Goal: Task Accomplishment & Management: Use online tool/utility

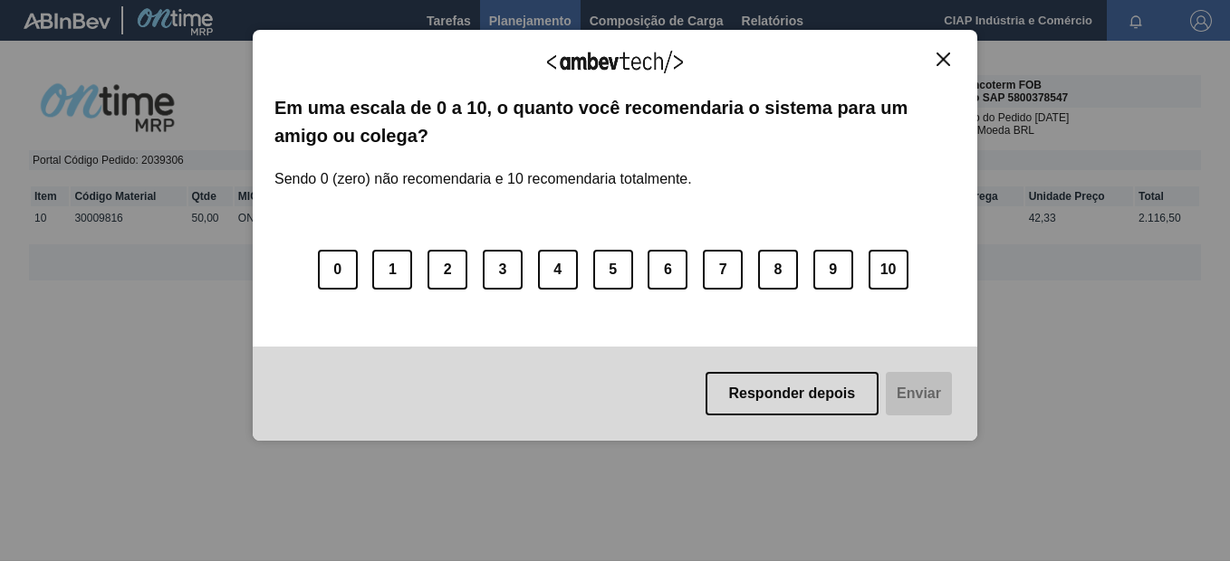
click at [942, 55] on img "Fechar" at bounding box center [943, 60] width 14 height 14
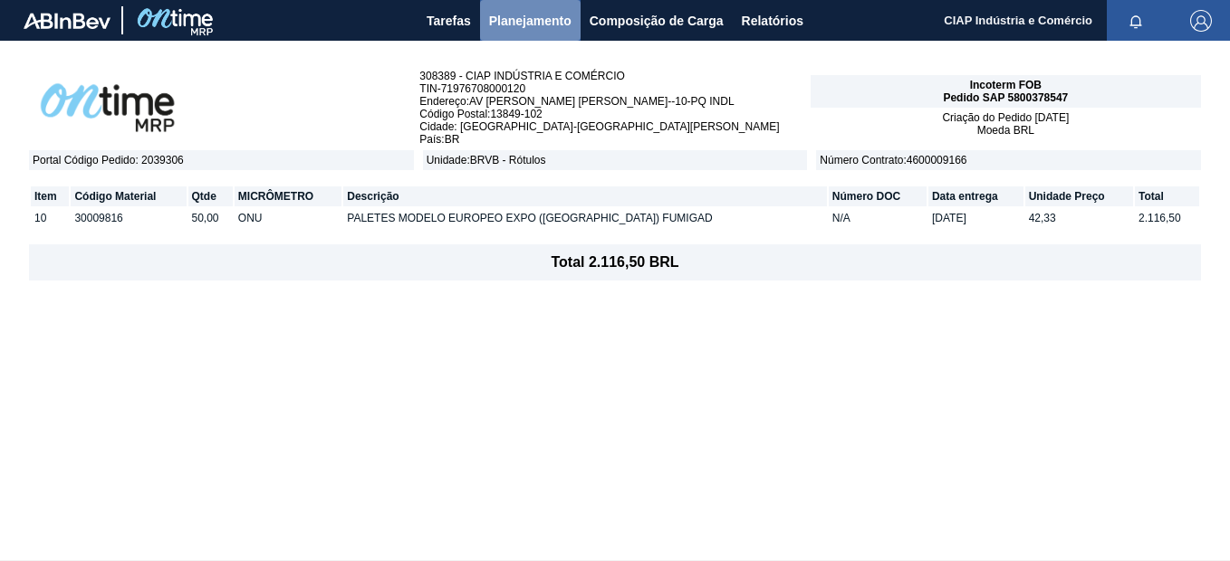
click at [535, 14] on span "Planejamento" at bounding box center [530, 21] width 82 height 22
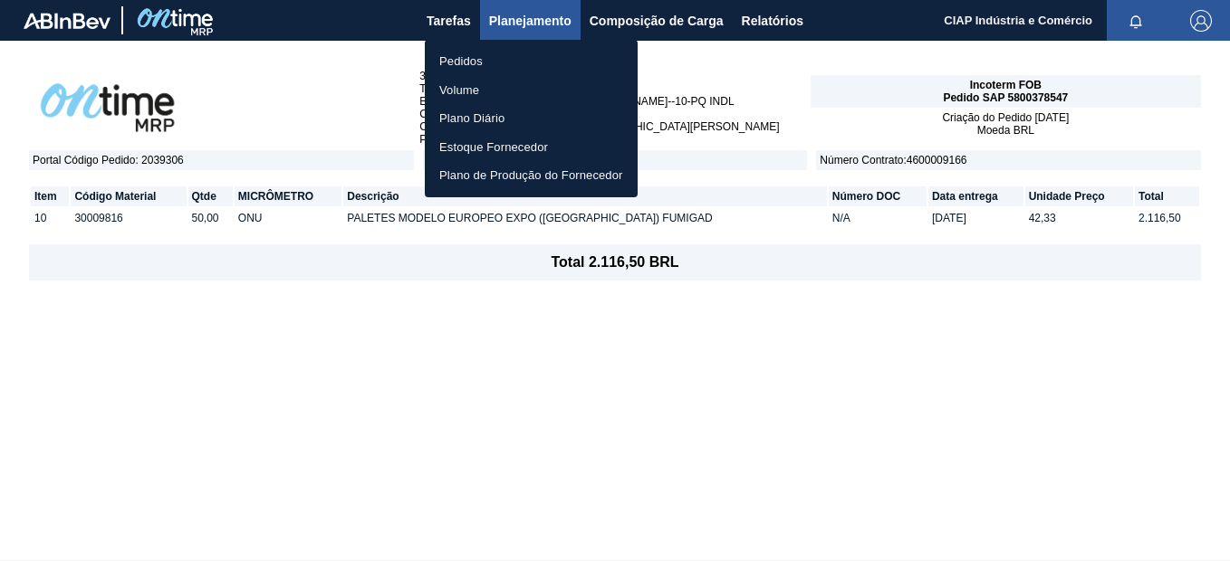
click at [455, 62] on li "Pedidos" at bounding box center [531, 61] width 213 height 29
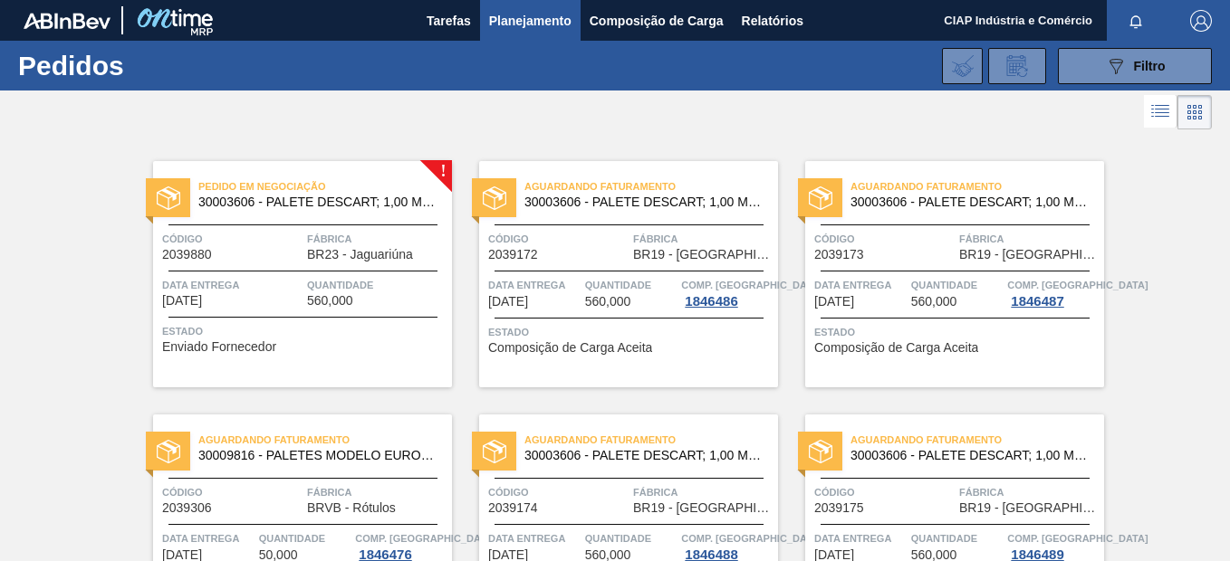
click at [309, 259] on span "BR23 - Jaguariúna" at bounding box center [360, 255] width 106 height 14
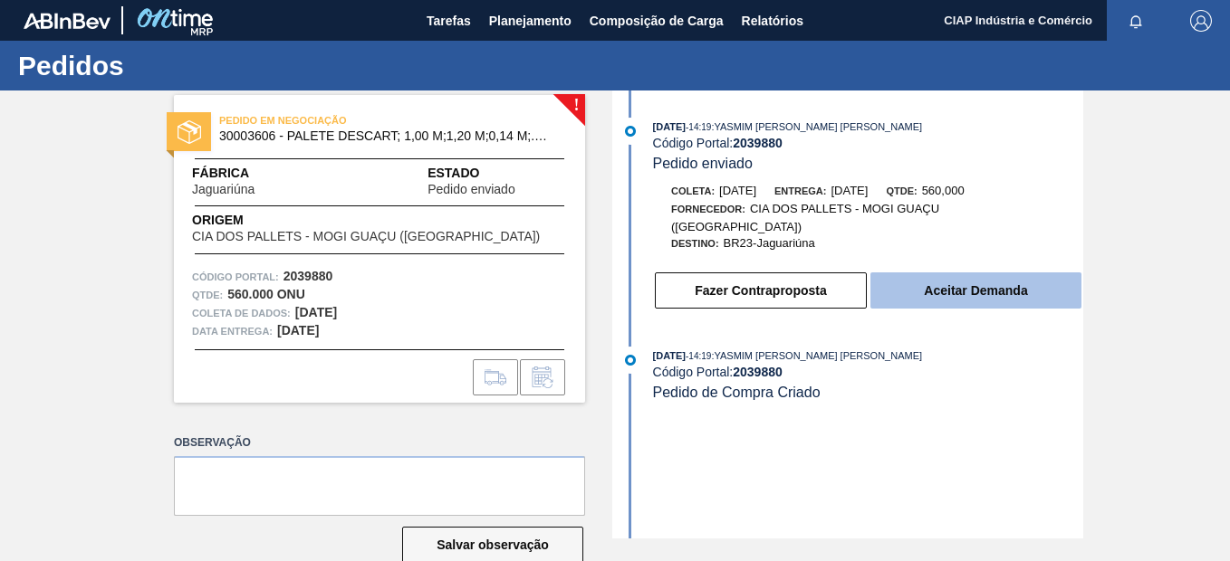
click at [938, 274] on button "Aceitar Demanda" at bounding box center [975, 291] width 211 height 36
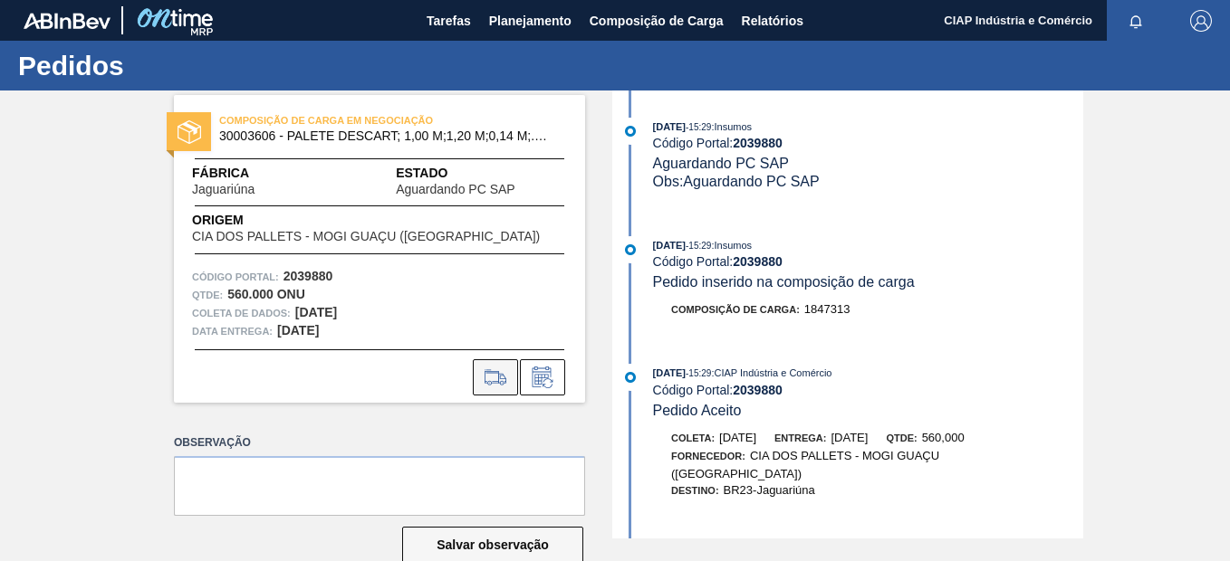
click at [484, 374] on icon at bounding box center [495, 378] width 29 height 22
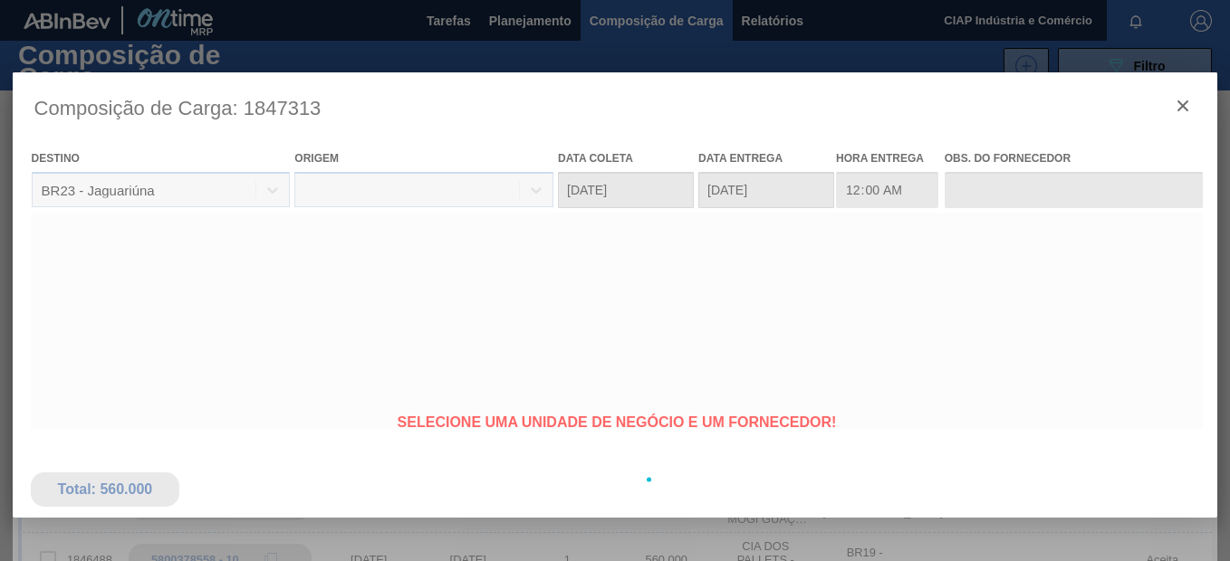
type coleta "[DATE]"
type entrega "[DATE]"
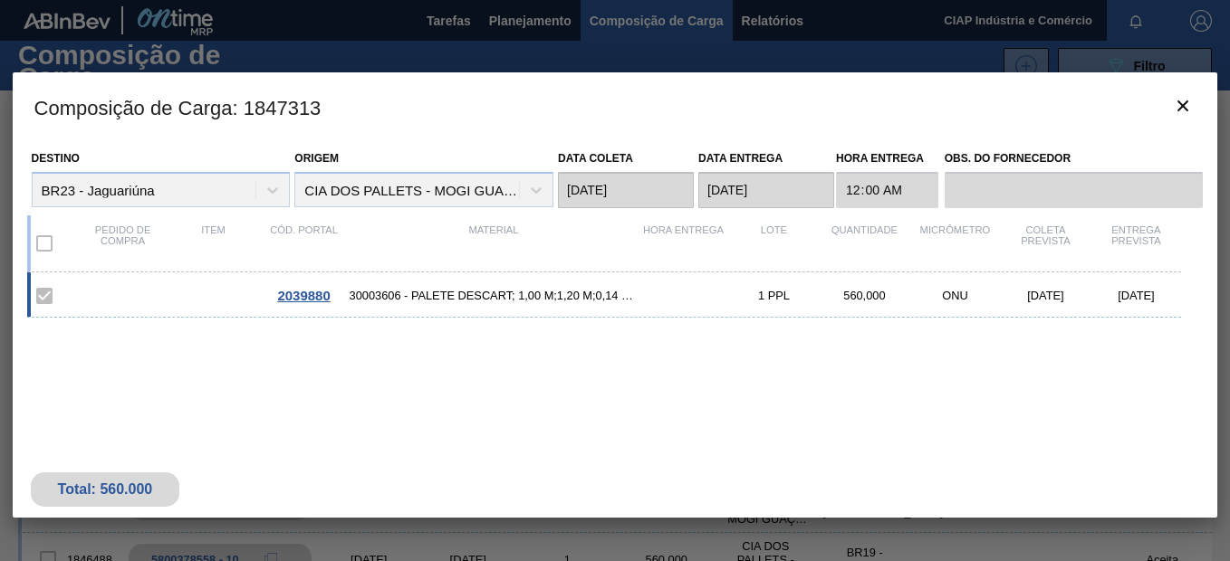
click at [301, 295] on span "2039880" at bounding box center [303, 295] width 53 height 15
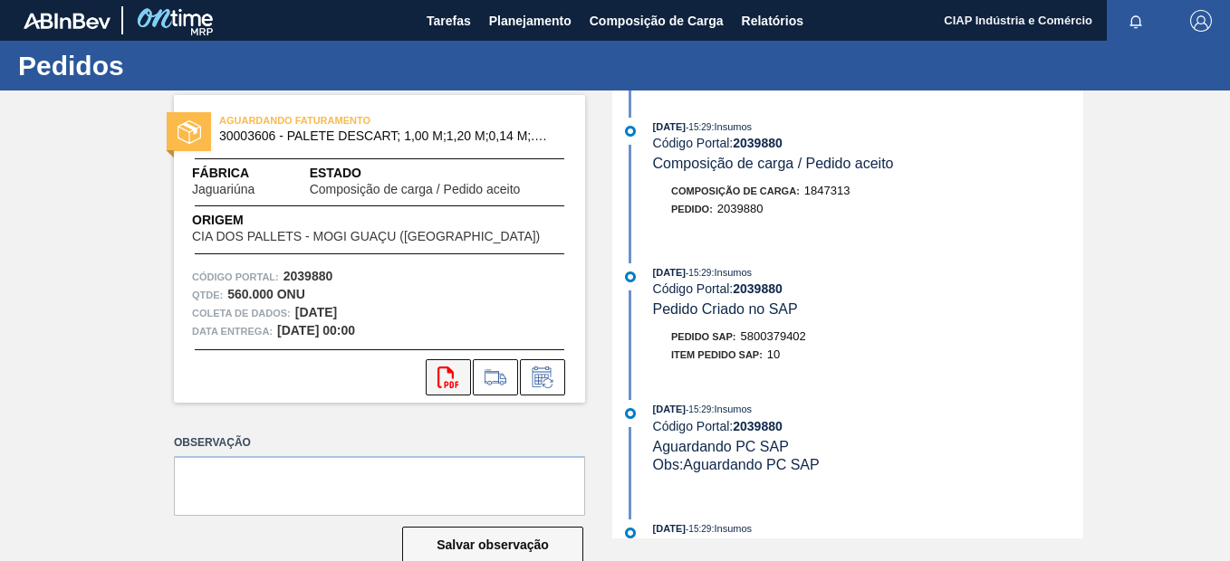
click at [431, 381] on button "svg{fill:#ff0000}" at bounding box center [448, 377] width 45 height 36
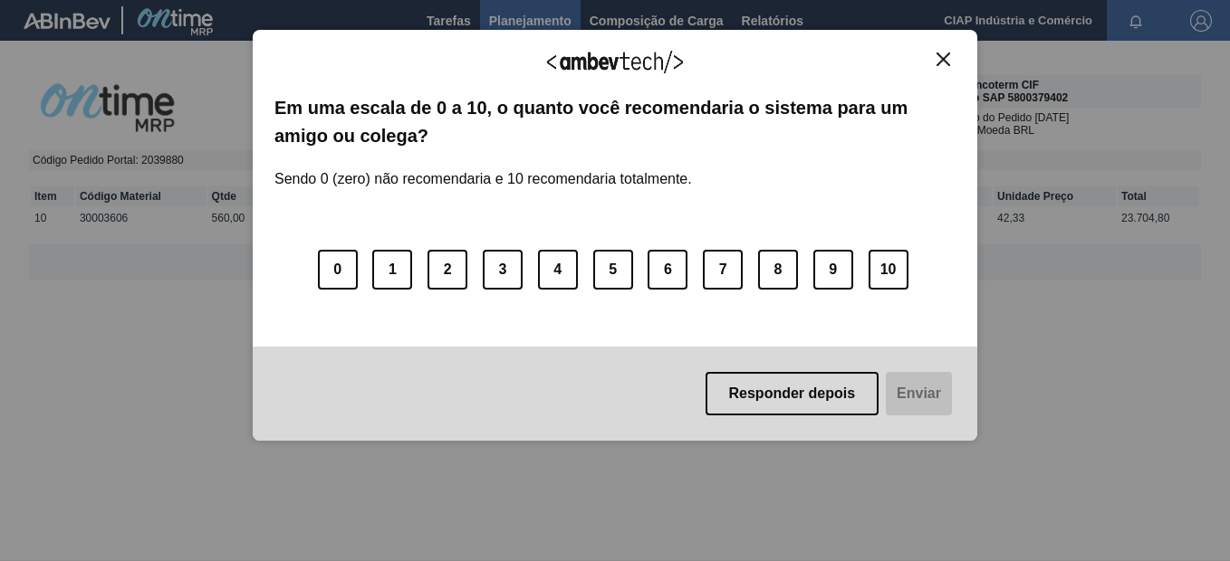
click at [942, 53] on img "Fechar" at bounding box center [943, 60] width 14 height 14
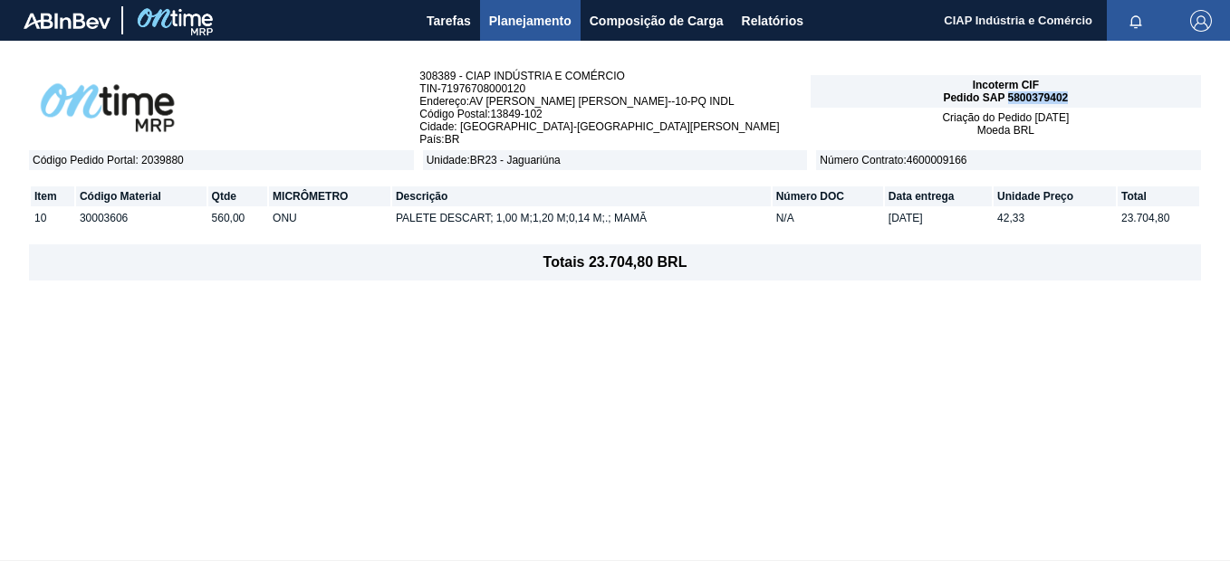
drag, startPoint x: 1008, startPoint y: 98, endPoint x: 1069, endPoint y: 98, distance: 61.6
click at [1069, 98] on div "Incoterm CIF Pedido SAP 5800379402" at bounding box center [1005, 91] width 390 height 33
copy span "5800379402"
click at [524, 18] on span "Planejamento" at bounding box center [530, 21] width 82 height 22
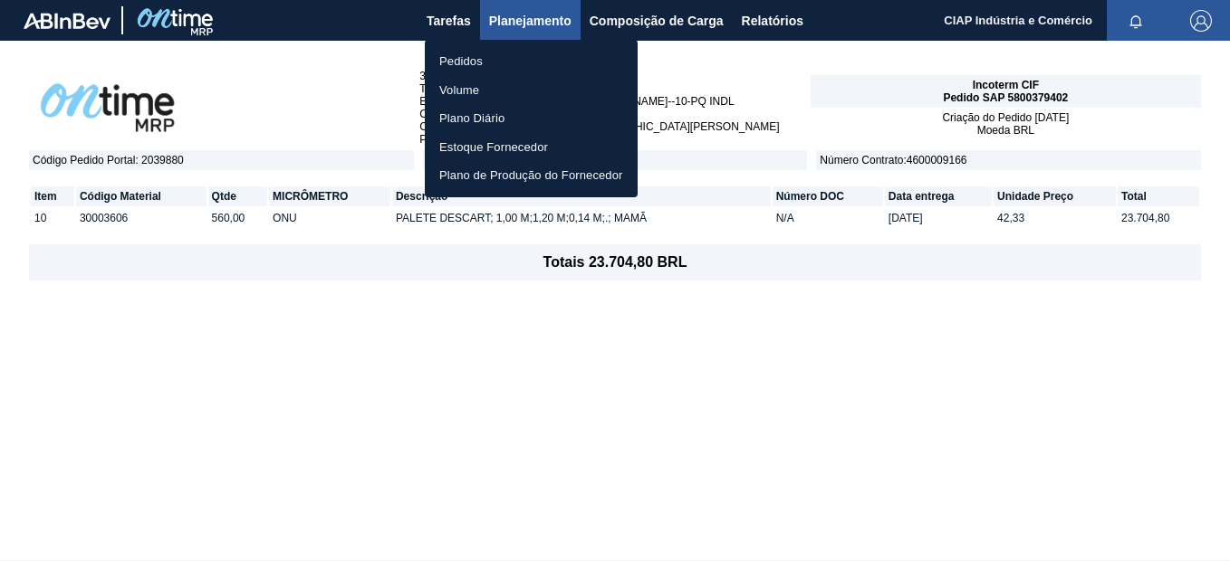
click at [453, 58] on li "Pedidos" at bounding box center [531, 61] width 213 height 29
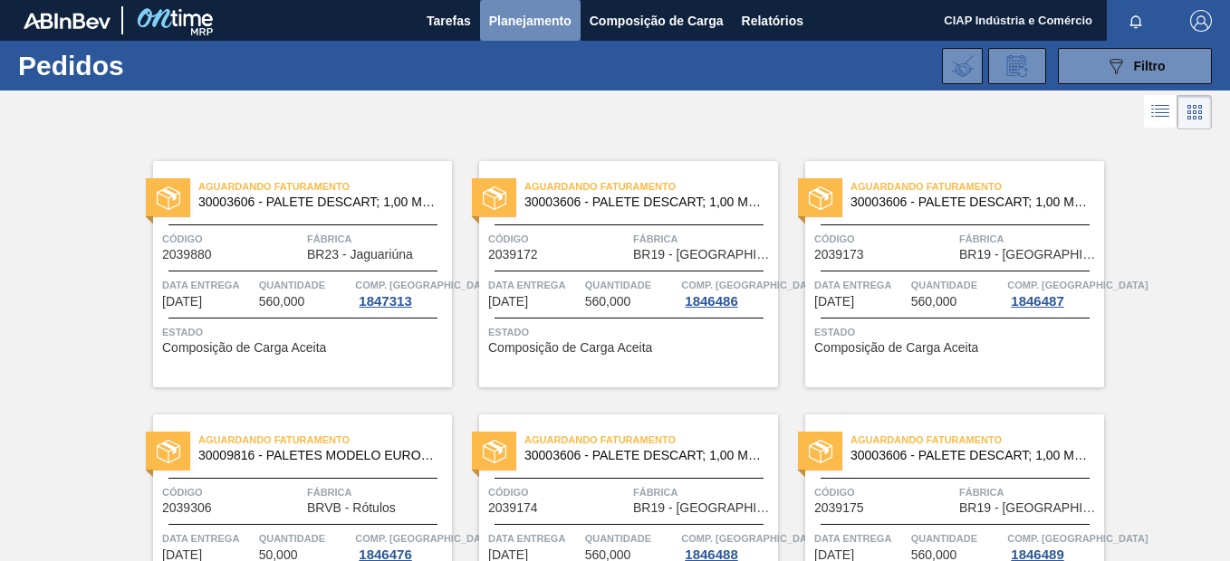
click at [518, 15] on span "Planejamento" at bounding box center [530, 21] width 82 height 22
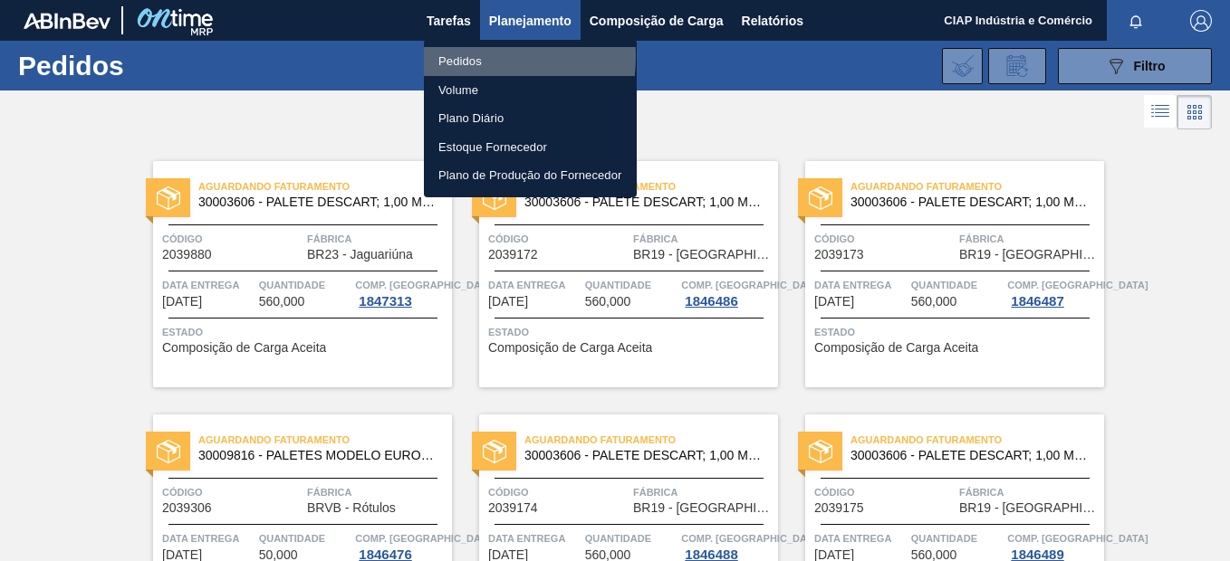
click at [449, 56] on li "Pedidos" at bounding box center [530, 61] width 213 height 29
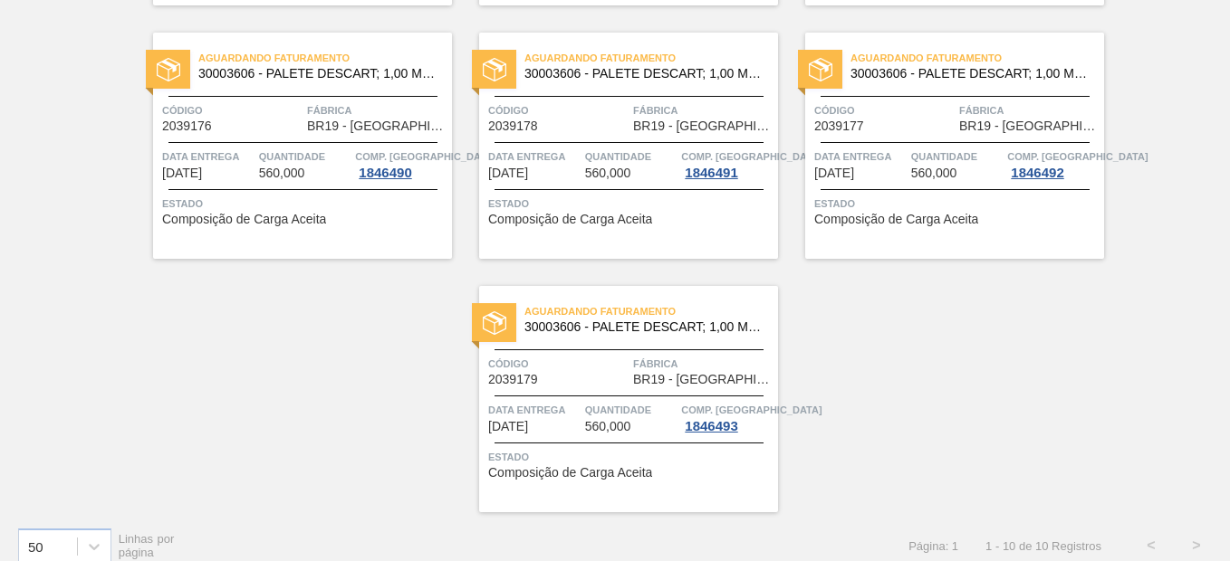
scroll to position [654, 0]
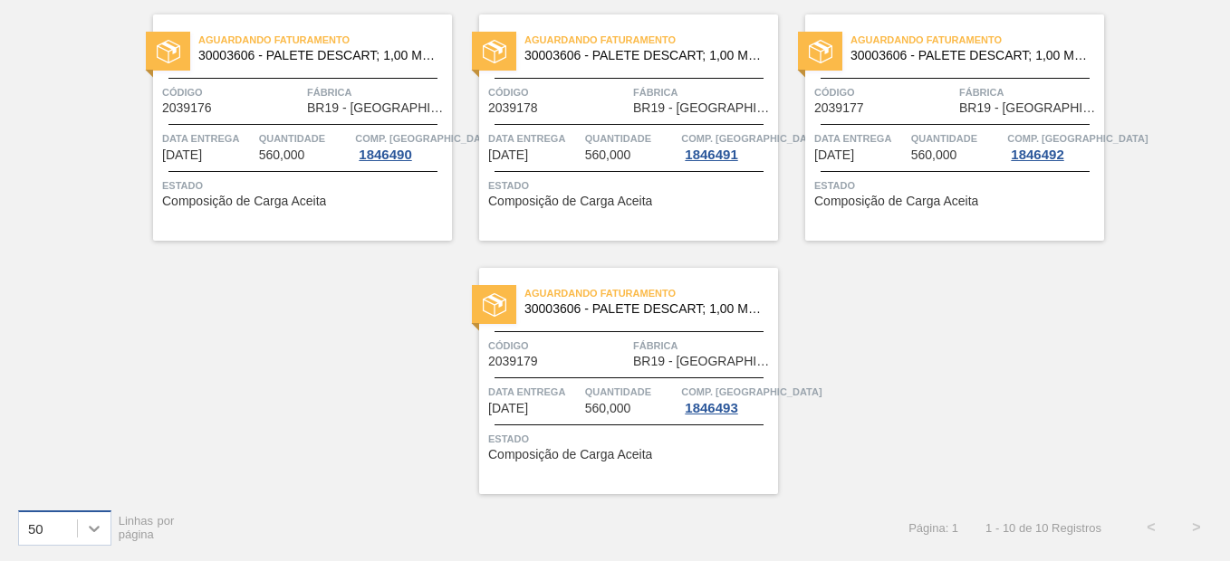
click at [91, 527] on icon at bounding box center [94, 529] width 11 height 6
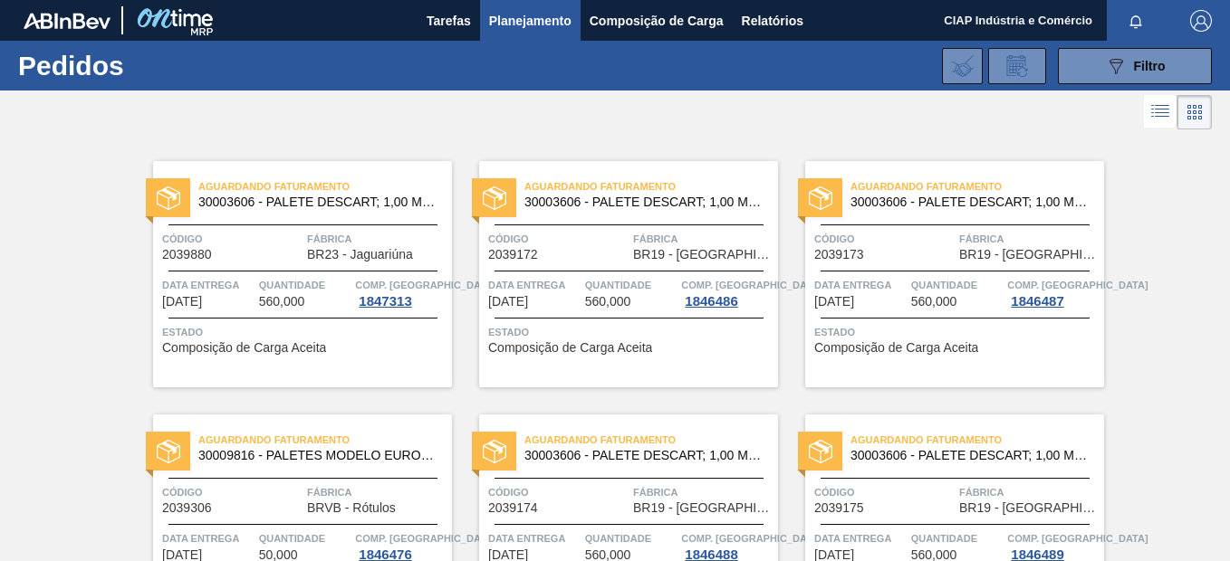
click at [529, 23] on span "Planejamento" at bounding box center [530, 21] width 82 height 22
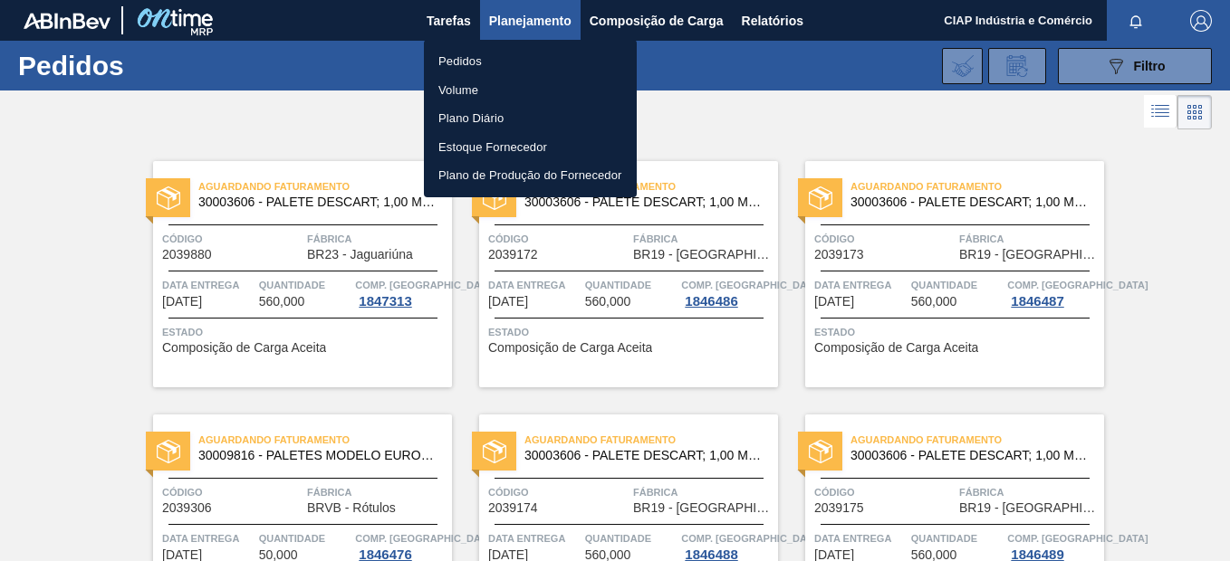
click at [459, 108] on li "Plano Diário" at bounding box center [530, 118] width 213 height 29
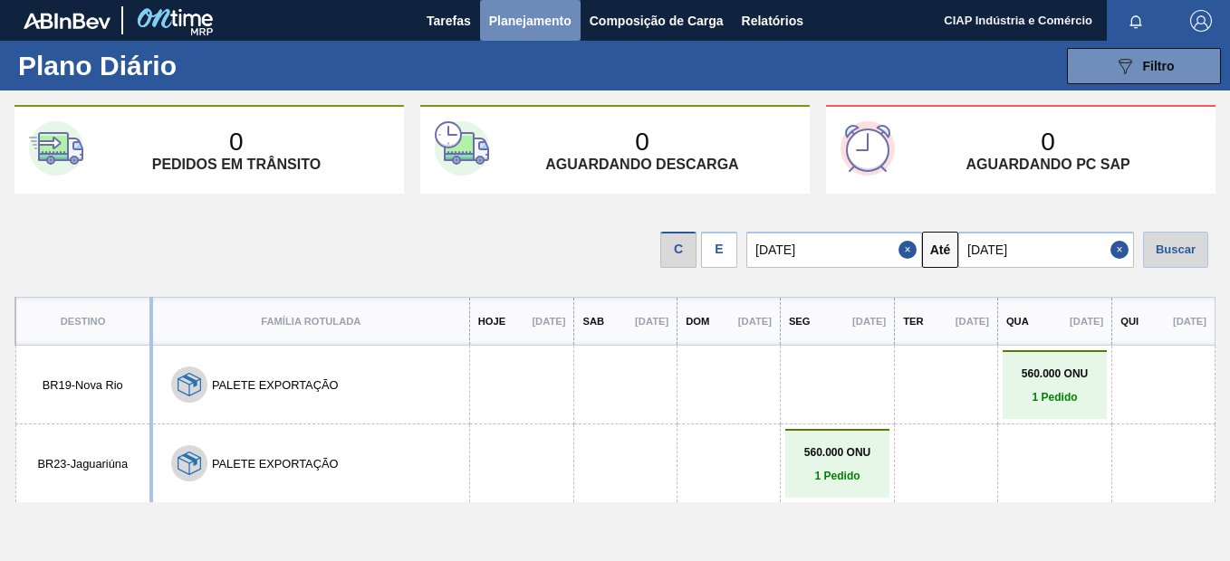
click at [517, 16] on span "Planejamento" at bounding box center [530, 21] width 82 height 22
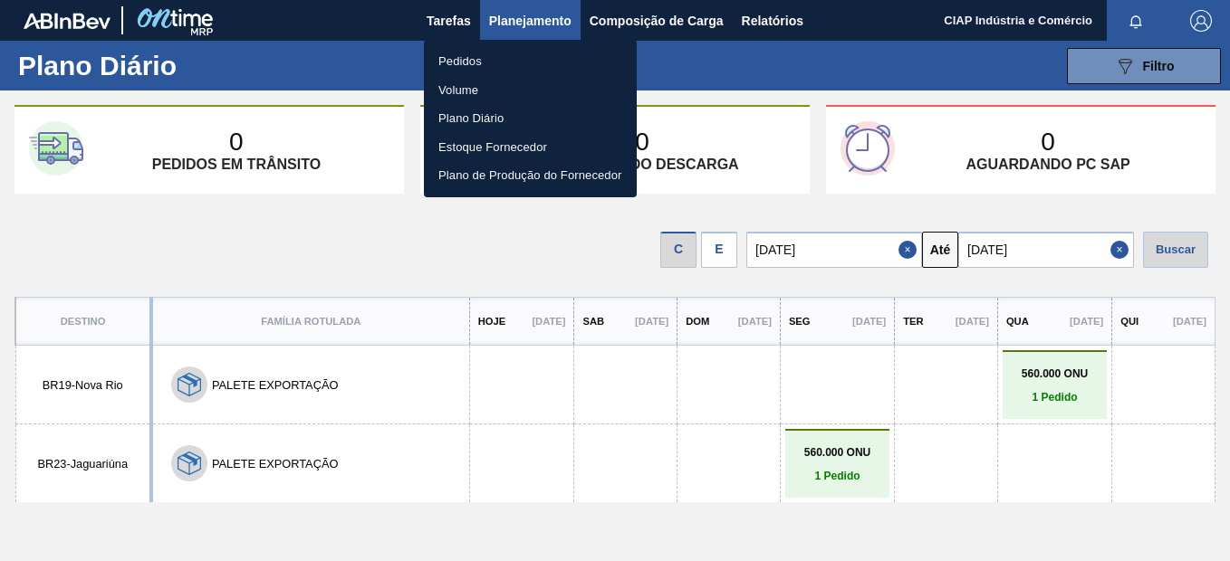
click at [456, 53] on li "Pedidos" at bounding box center [530, 61] width 213 height 29
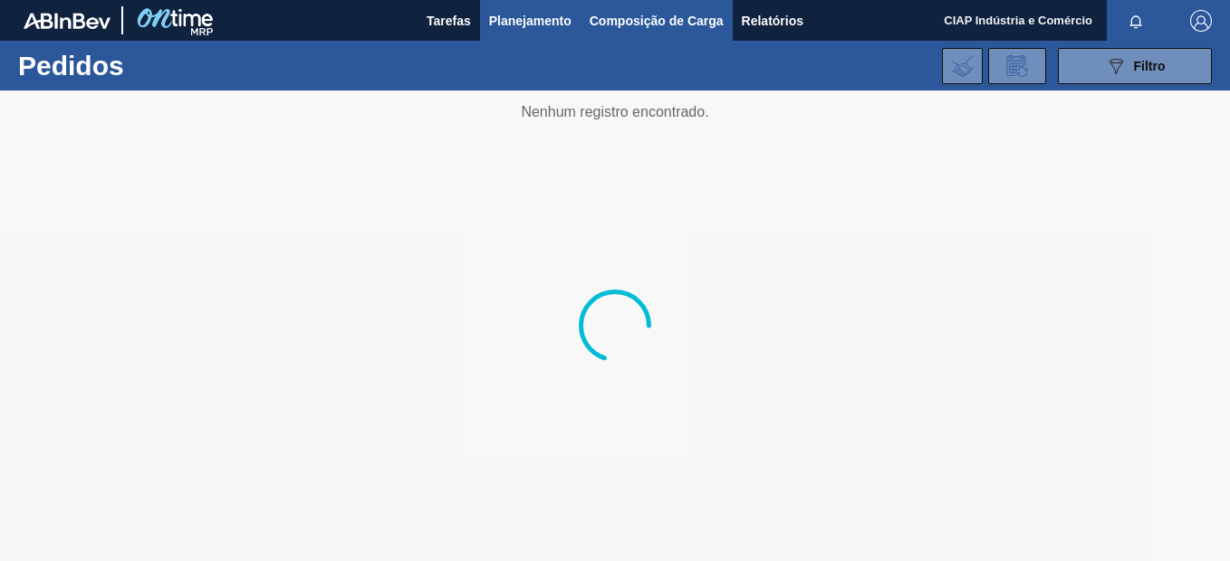
click at [658, 17] on span "Composição de Carga" at bounding box center [656, 21] width 134 height 22
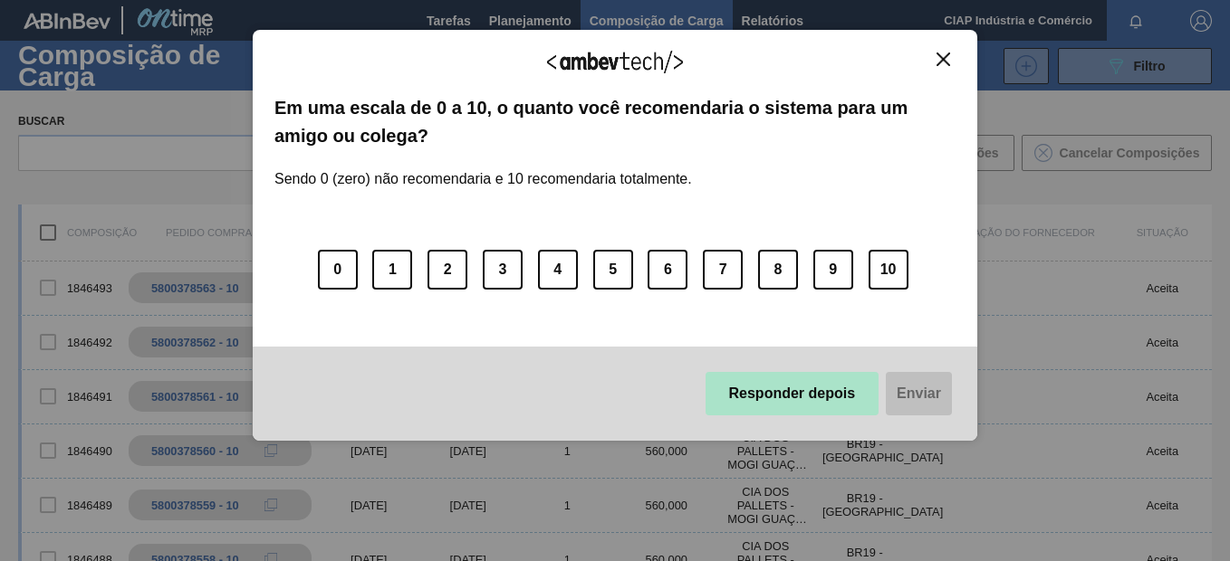
click at [774, 389] on button "Responder depois" at bounding box center [792, 393] width 174 height 43
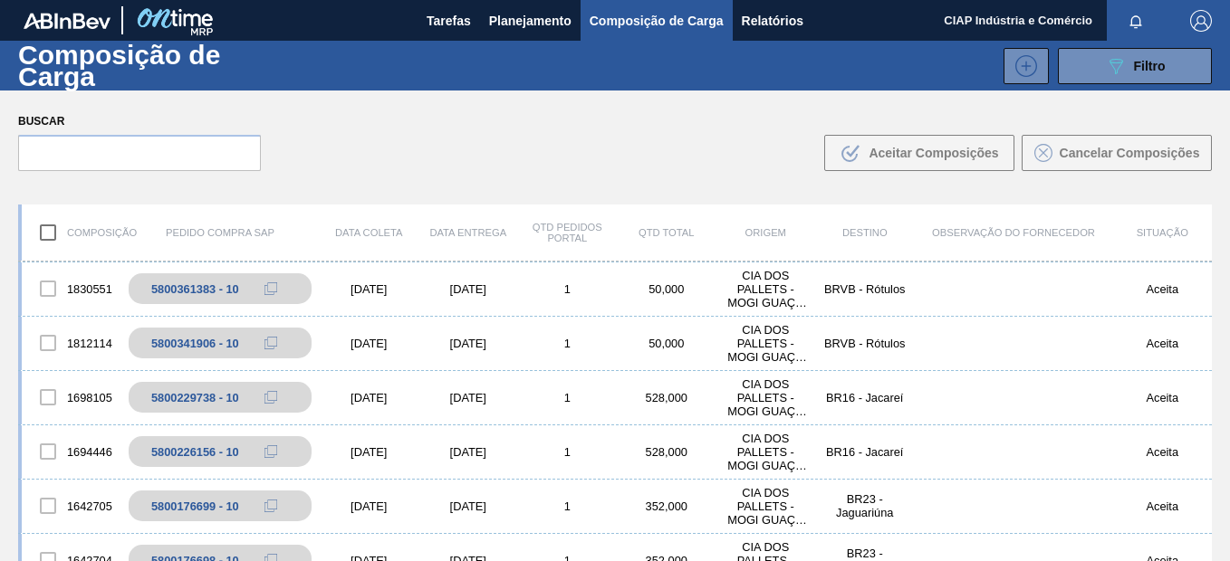
scroll to position [543, 0]
